Goal: Task Accomplishment & Management: Manage account settings

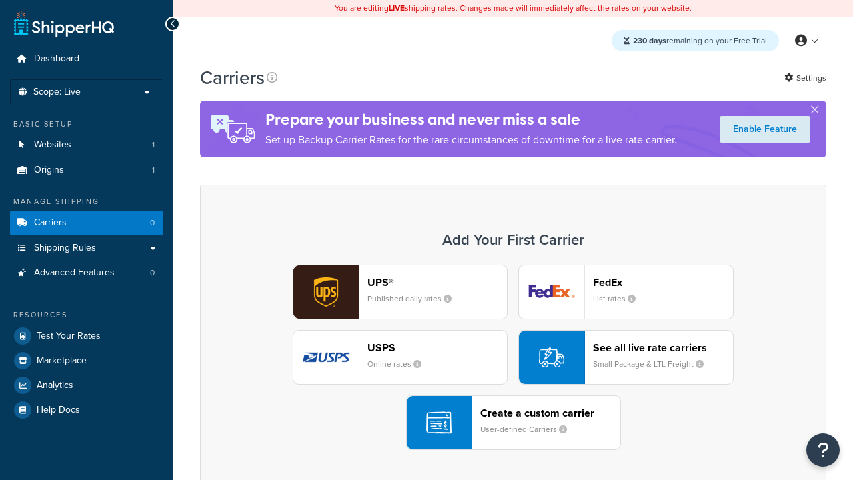
click at [513, 357] on div "UPS® Published daily rates FedEx List rates USPS Online rates See all live rate…" at bounding box center [513, 357] width 599 height 185
click at [663, 282] on header "FedEx" at bounding box center [663, 282] width 140 height 13
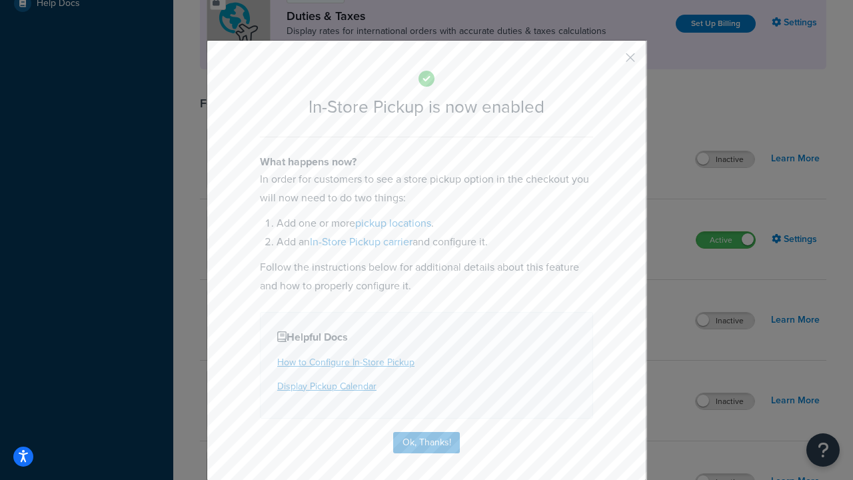
click at [611, 62] on button "button" at bounding box center [610, 62] width 3 height 3
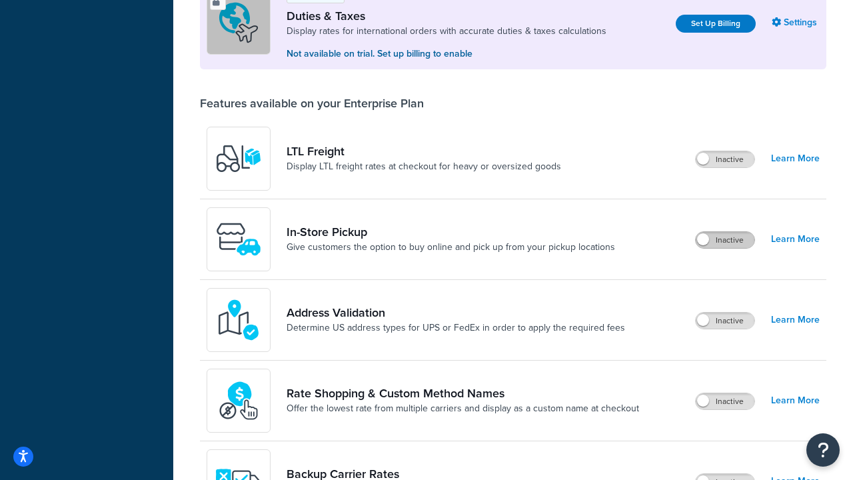
scroll to position [407, 0]
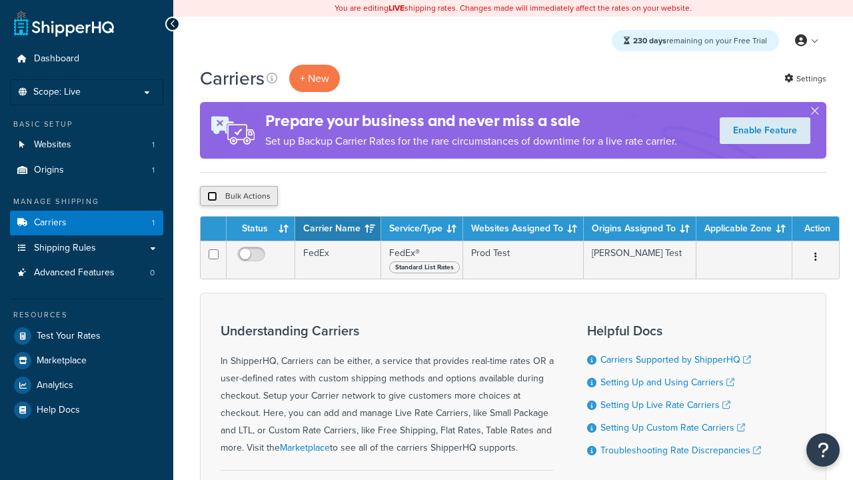
click at [212, 197] on input "checkbox" at bounding box center [212, 196] width 10 height 10
checkbox input "true"
click at [0, 0] on button "Delete" at bounding box center [0, 0] width 0 height 0
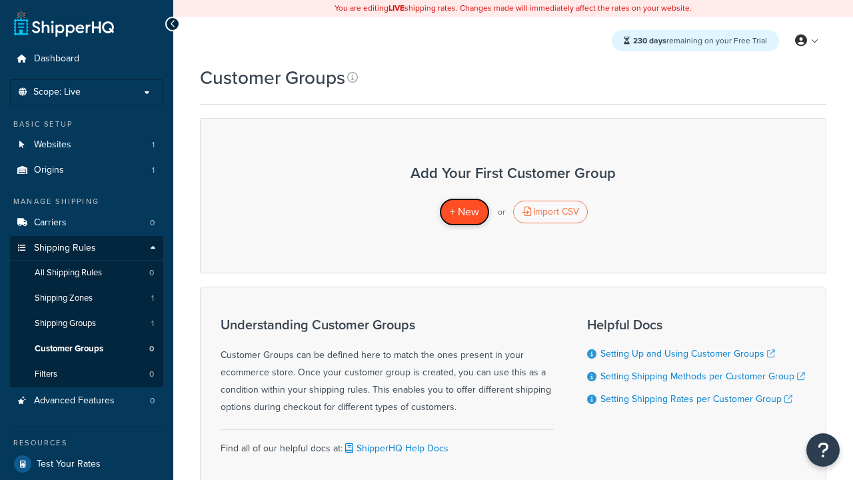
click at [464, 212] on span "+ New" at bounding box center [464, 211] width 29 height 15
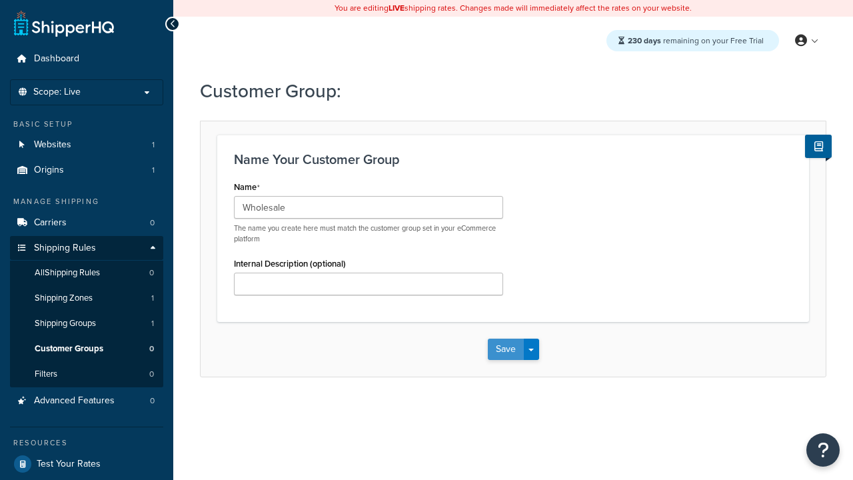
type input "Wholesale"
click at [505, 349] on button "Save" at bounding box center [506, 349] width 36 height 21
type input "Retail"
click at [505, 349] on button "Save" at bounding box center [506, 349] width 36 height 21
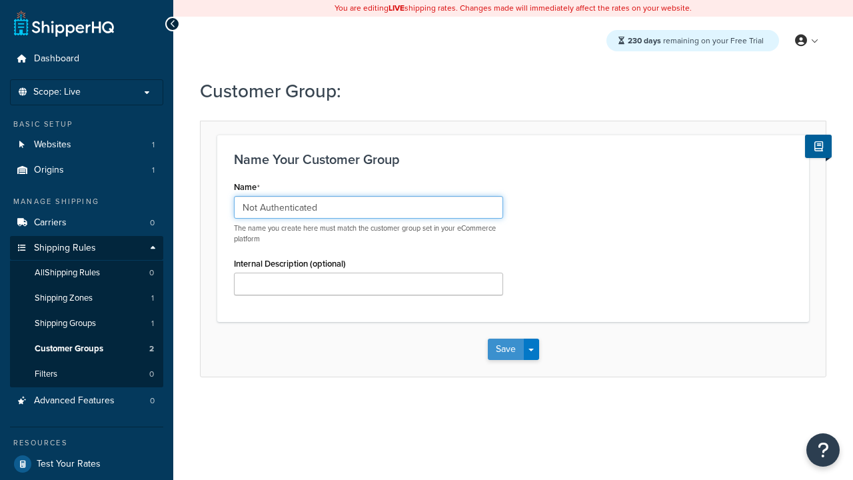
type input "Not Authenticated"
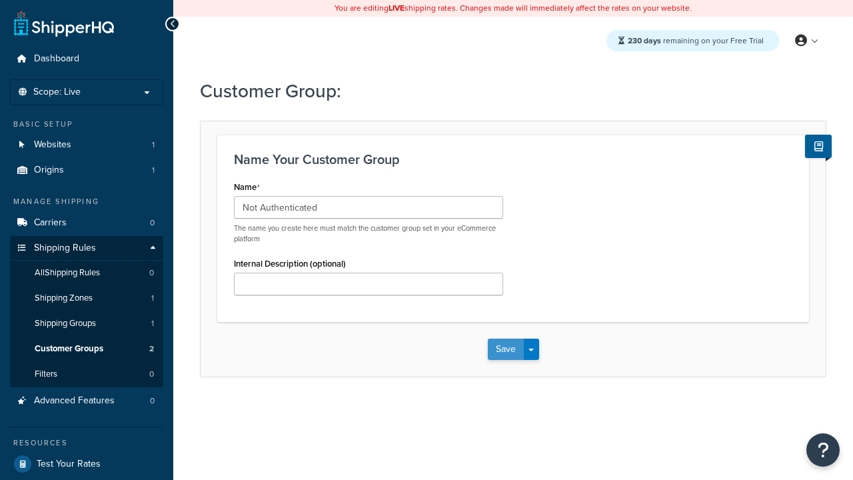
click at [505, 349] on button "Save" at bounding box center [506, 349] width 36 height 21
type input "Logged in"
click at [505, 349] on button "Save" at bounding box center [506, 349] width 36 height 21
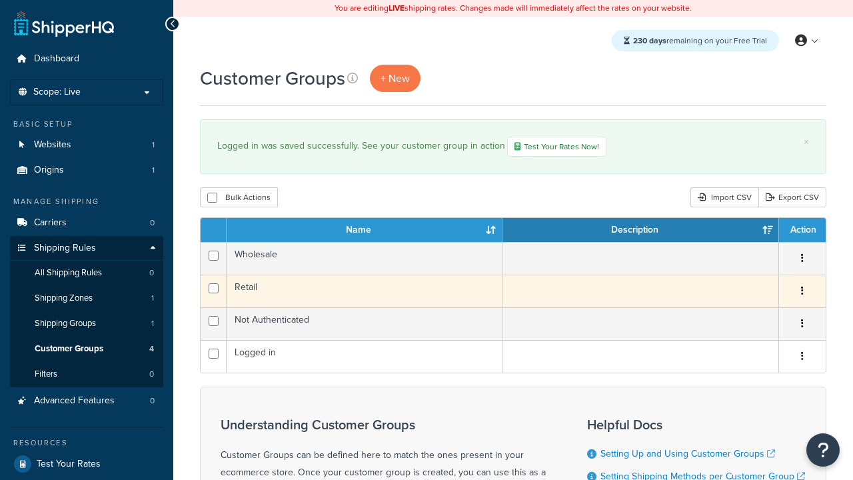
click at [802, 293] on icon "button" at bounding box center [802, 290] width 3 height 9
click at [0, 0] on link "Edit" at bounding box center [0, 0] width 0 height 0
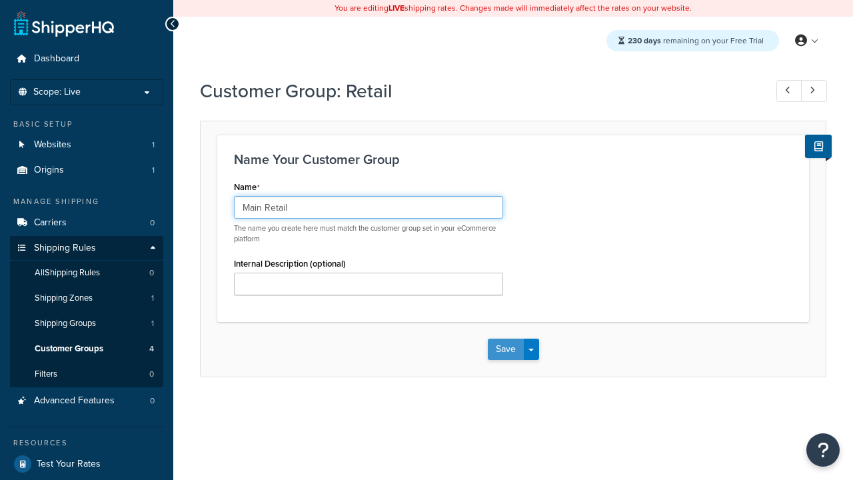
type input "Main Retail"
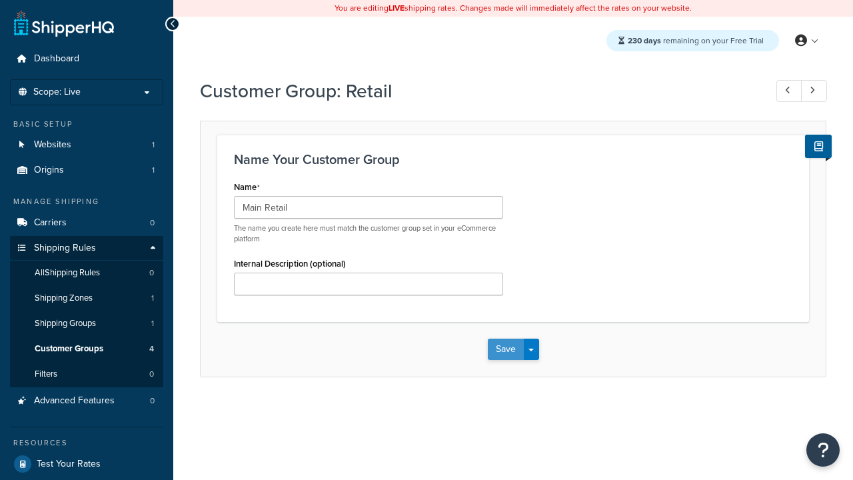
click at [505, 349] on button "Save" at bounding box center [506, 349] width 36 height 21
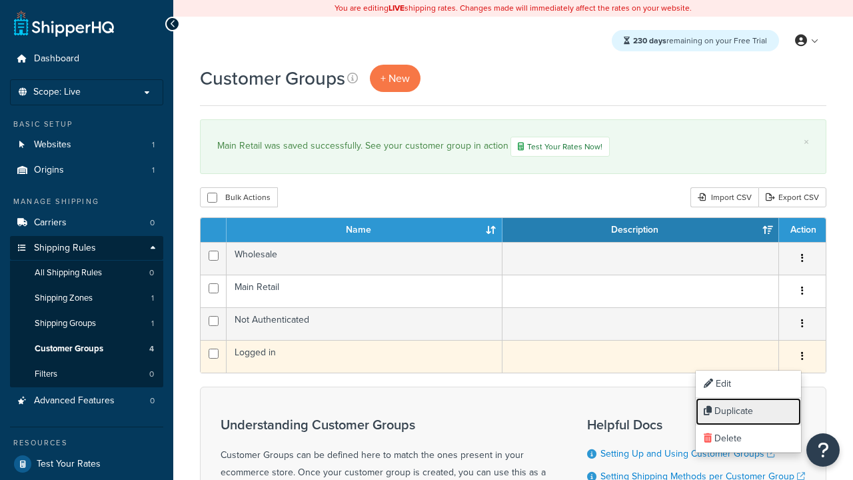
click at [748, 411] on link "Duplicate" at bounding box center [748, 411] width 105 height 27
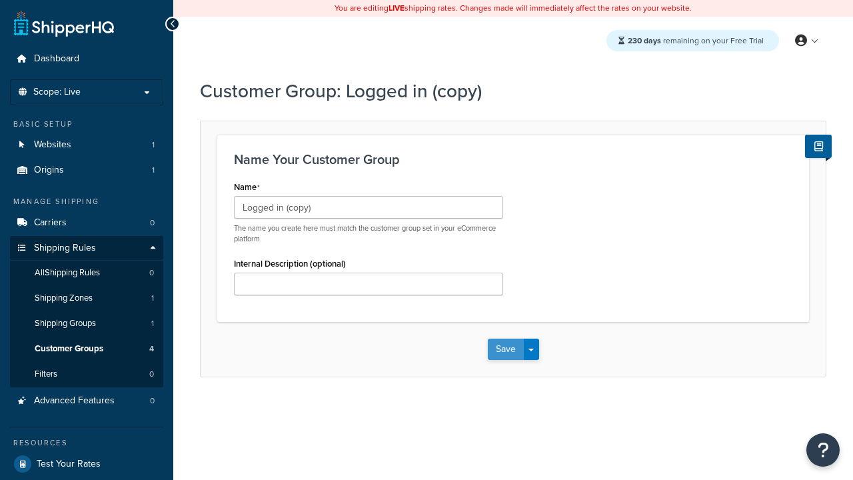
click at [505, 349] on button "Save" at bounding box center [506, 349] width 36 height 21
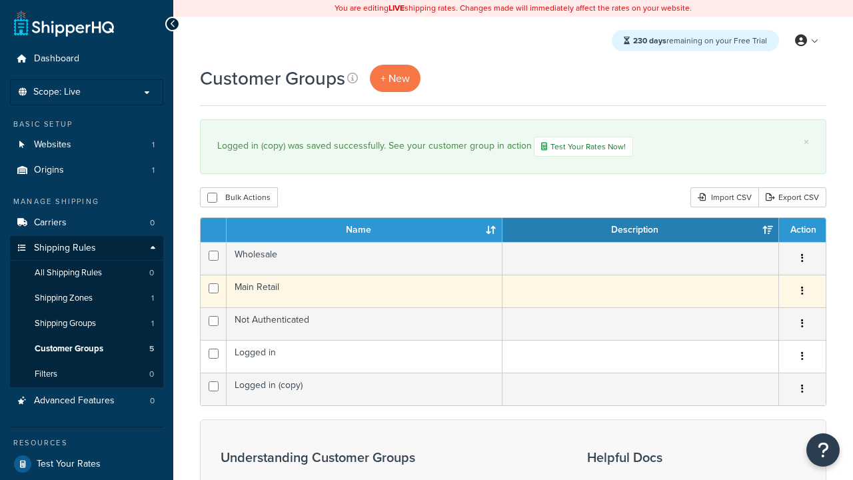
click at [802, 293] on icon "button" at bounding box center [802, 290] width 3 height 9
click at [0, 0] on link "Delete" at bounding box center [0, 0] width 0 height 0
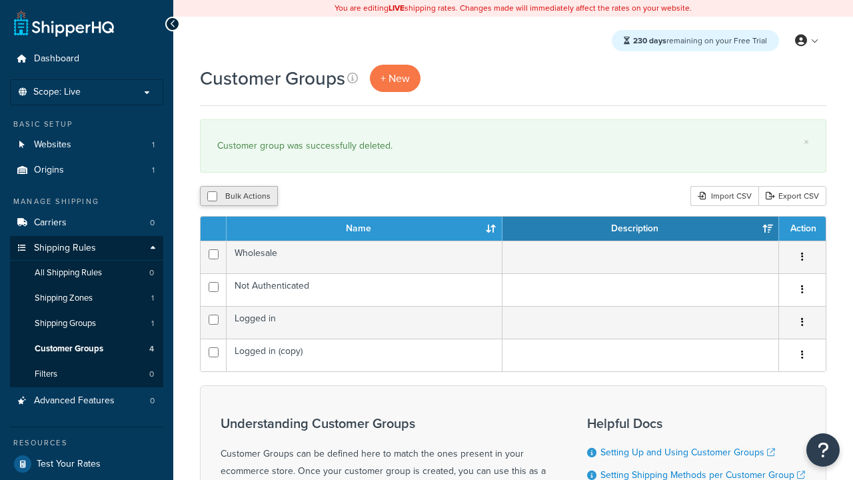
click at [239, 197] on button "Bulk Actions" at bounding box center [239, 196] width 78 height 20
checkbox input "true"
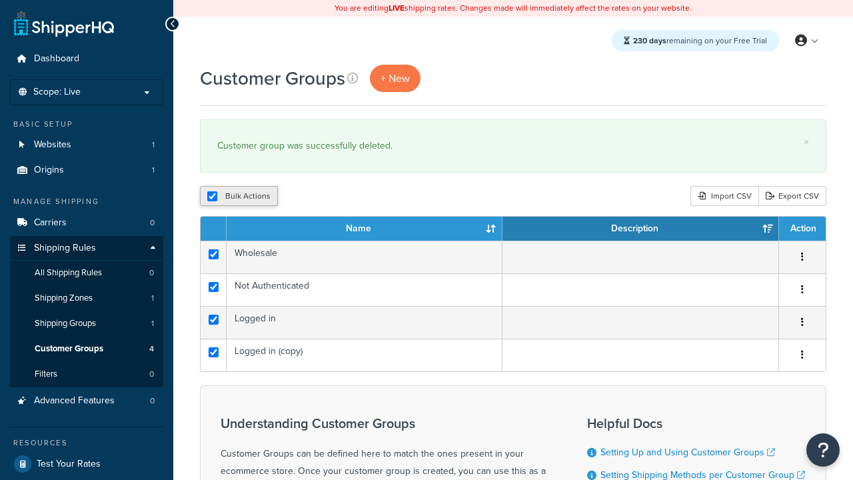
checkbox input "true"
click at [0, 0] on button "Delete" at bounding box center [0, 0] width 0 height 0
